Goal: Task Accomplishment & Management: Use online tool/utility

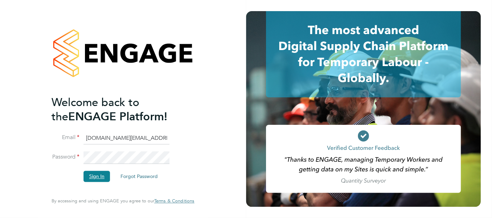
click at [92, 176] on button "Sign In" at bounding box center [97, 176] width 26 height 11
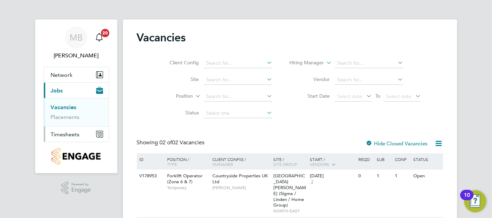
click at [71, 131] on span "Timesheets" at bounding box center [65, 134] width 29 height 7
click at [70, 125] on link "Timesheets" at bounding box center [65, 123] width 29 height 7
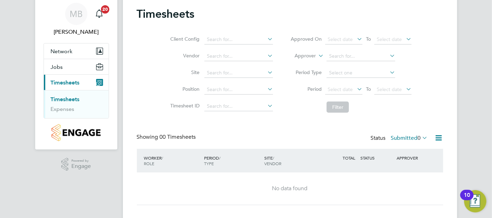
scroll to position [36, 0]
